Goal: Task Accomplishment & Management: Manage account settings

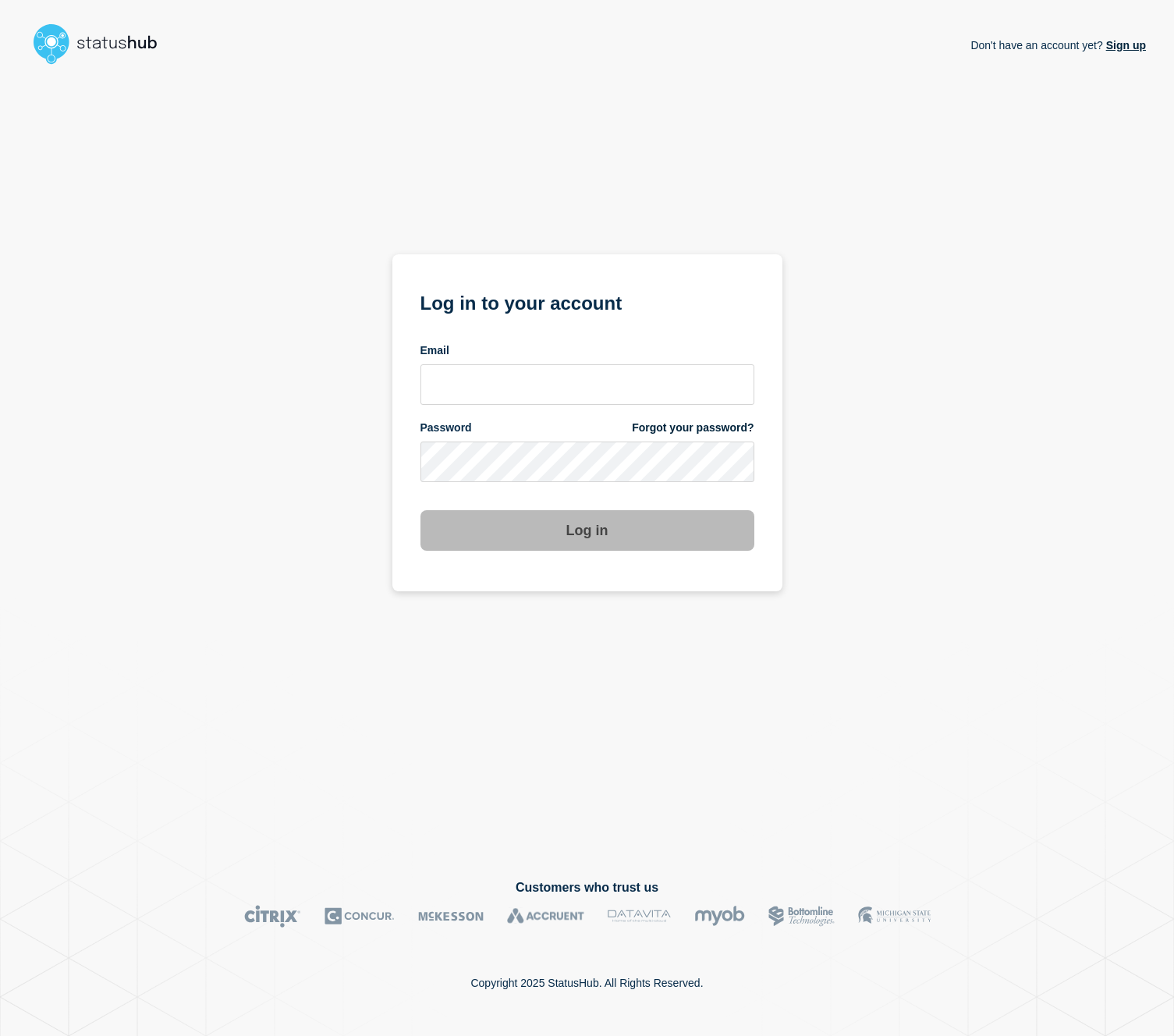
click at [937, 132] on div "Don't have an account yet? Sign up Log in to your account Email Password Forgot…" at bounding box center [586, 462] width 1118 height 783
type input "[EMAIL_ADDRESS][PERSON_NAME][DOMAIN_NAME]"
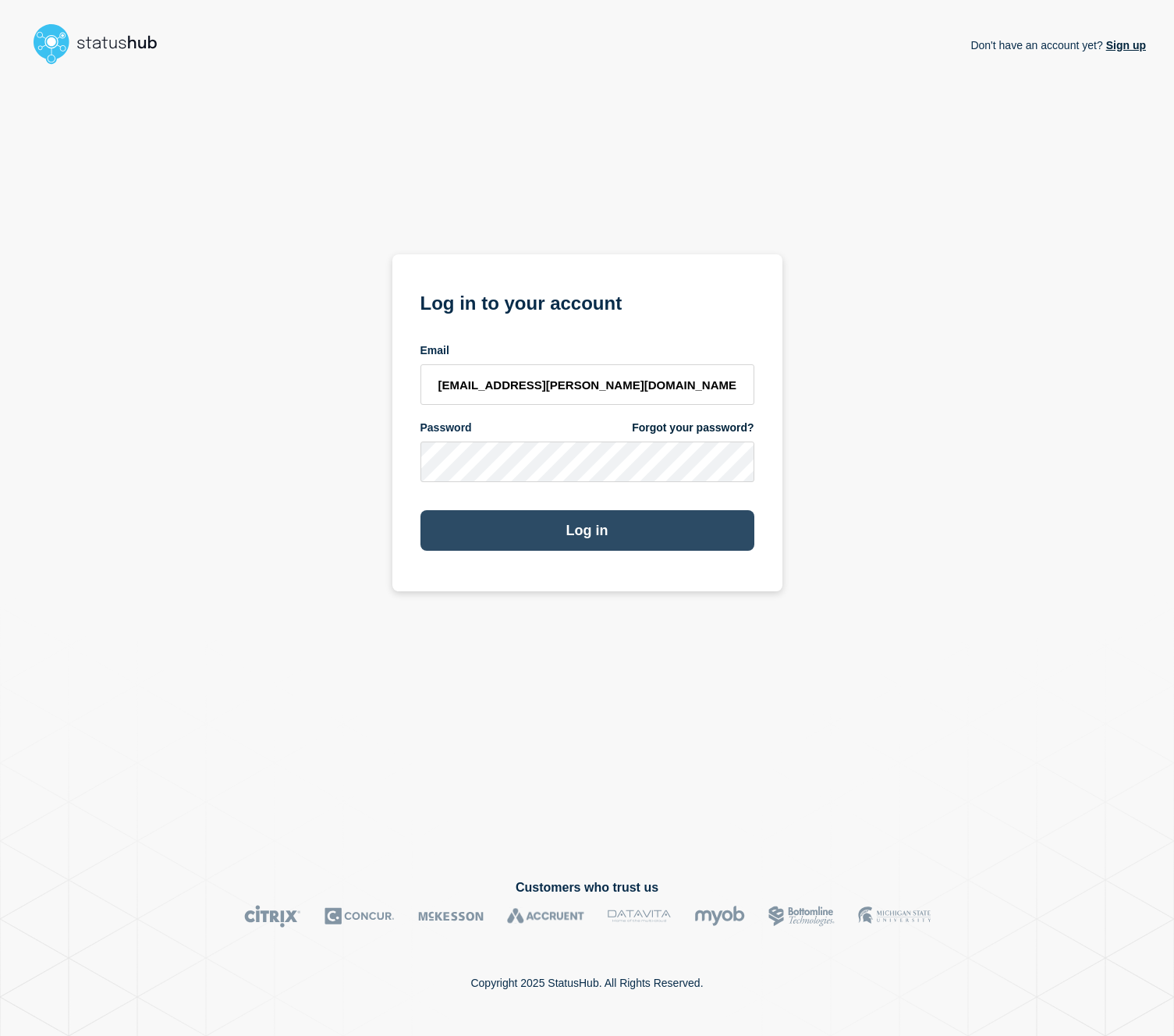
click at [589, 538] on button "Log in" at bounding box center [587, 530] width 334 height 40
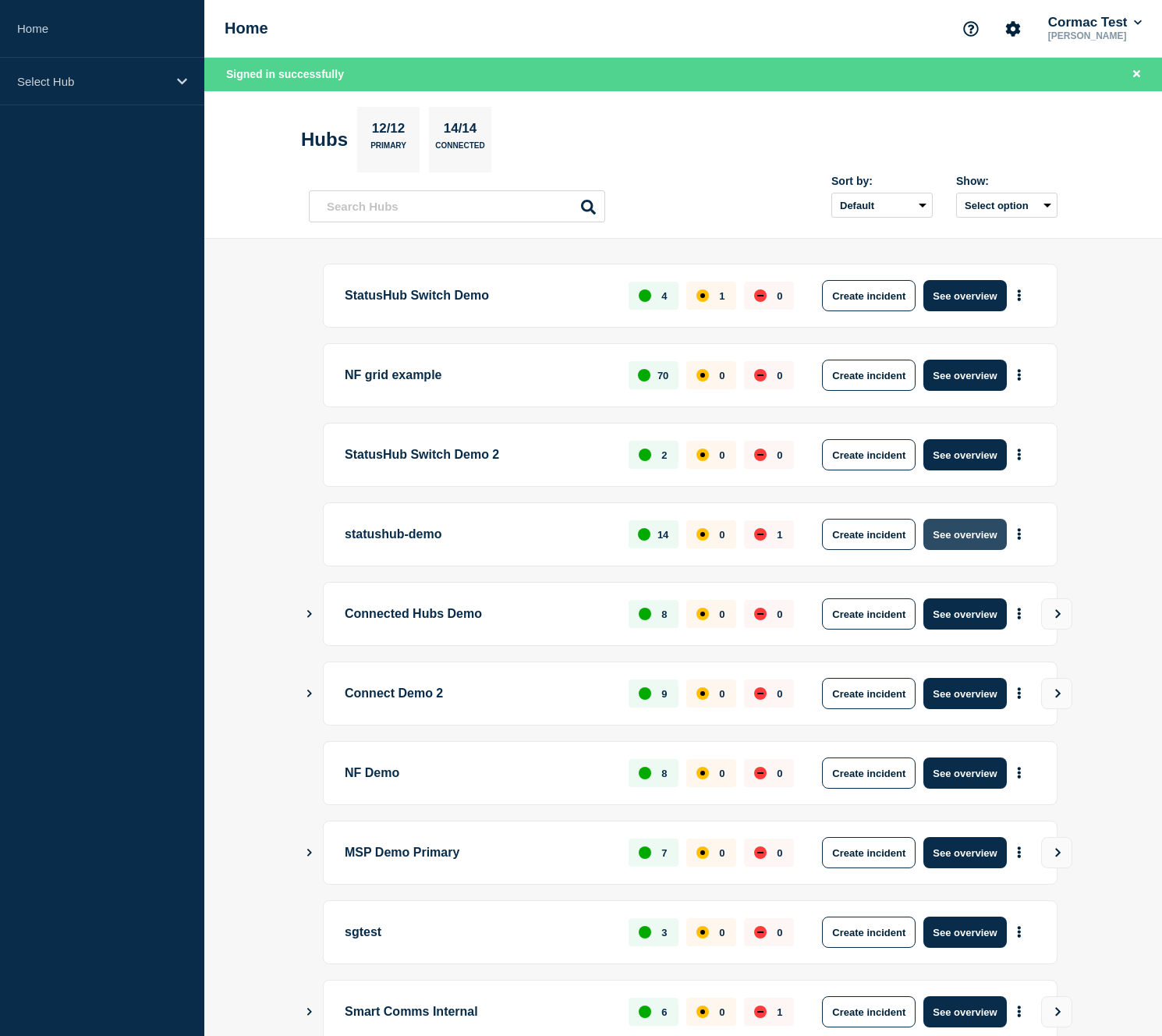
click at [965, 537] on button "See overview" at bounding box center [964, 534] width 82 height 32
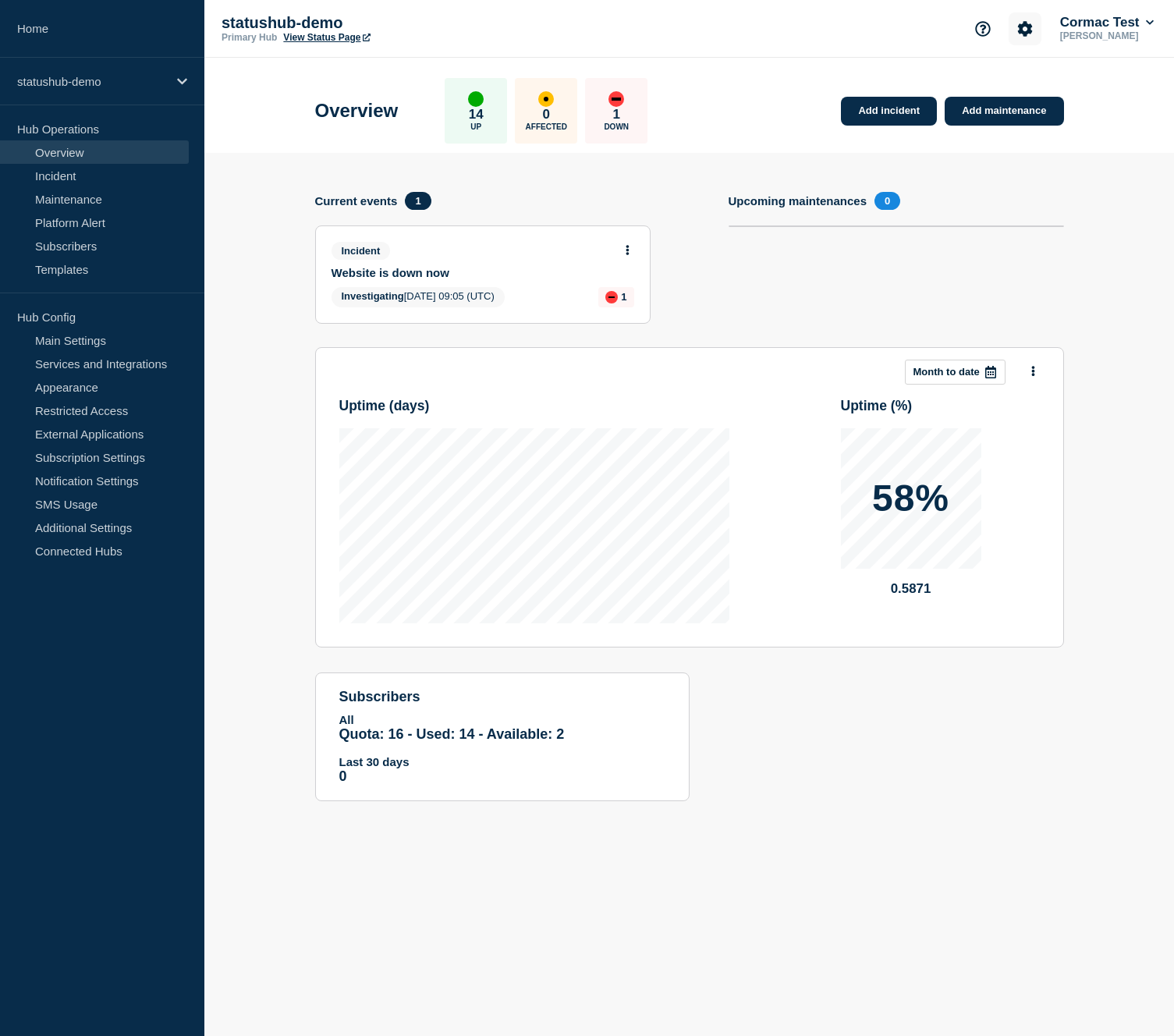
click at [1020, 30] on icon "Account settings" at bounding box center [1025, 28] width 14 height 14
click at [1152, 23] on icon at bounding box center [1150, 23] width 9 height 10
click at [1077, 179] on link "User settings" at bounding box center [1086, 172] width 69 height 13
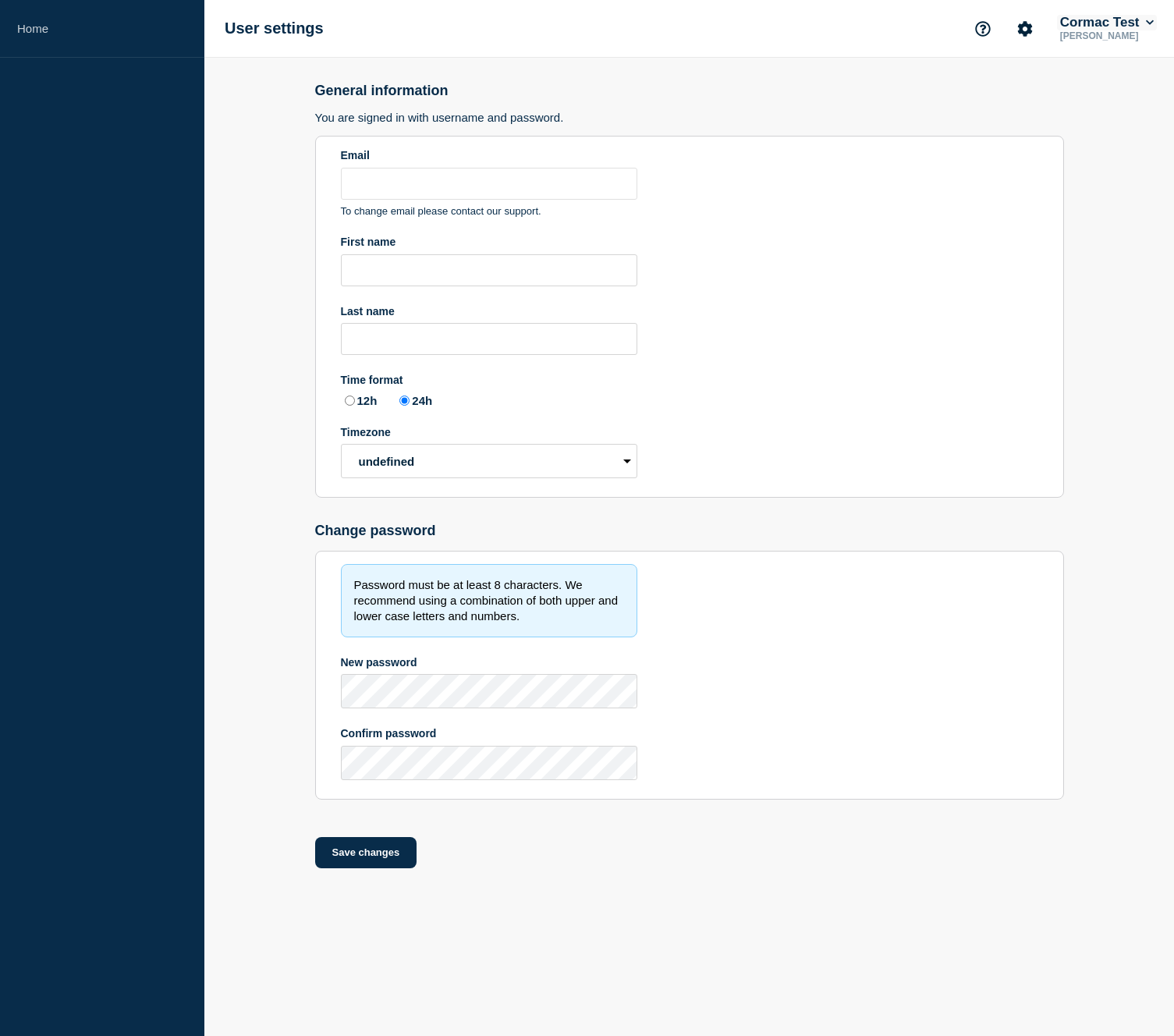
type input "[EMAIL_ADDRESS][PERSON_NAME][DOMAIN_NAME]"
type input "Cormac"
type input "[PERSON_NAME]"
radio input "true"
select select "hub"
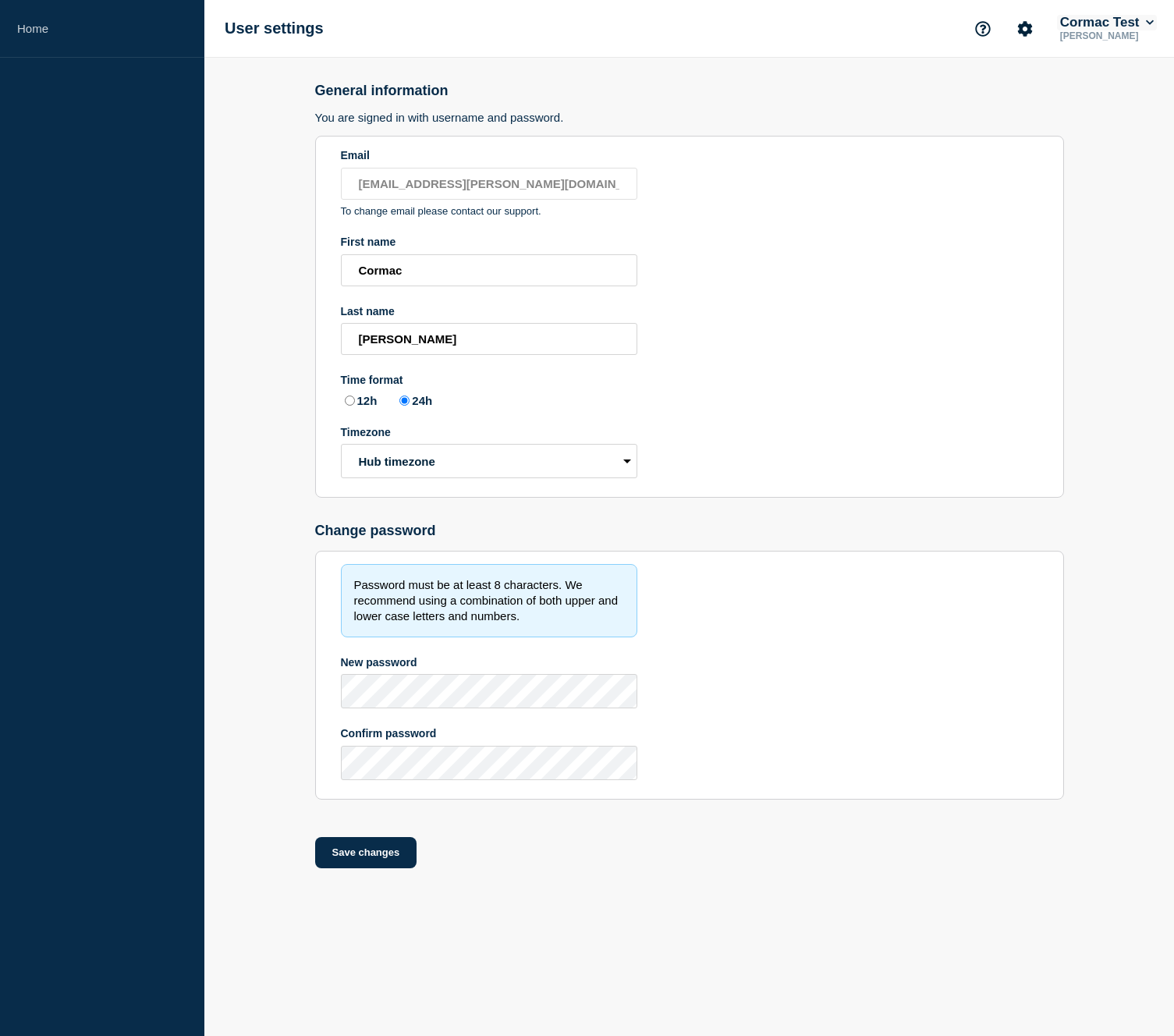
click at [1127, 25] on button "Cormac Test" at bounding box center [1107, 22] width 100 height 15
click at [1074, 217] on link "API Key" at bounding box center [1072, 211] width 42 height 13
